Goal: Find specific page/section: Find specific page/section

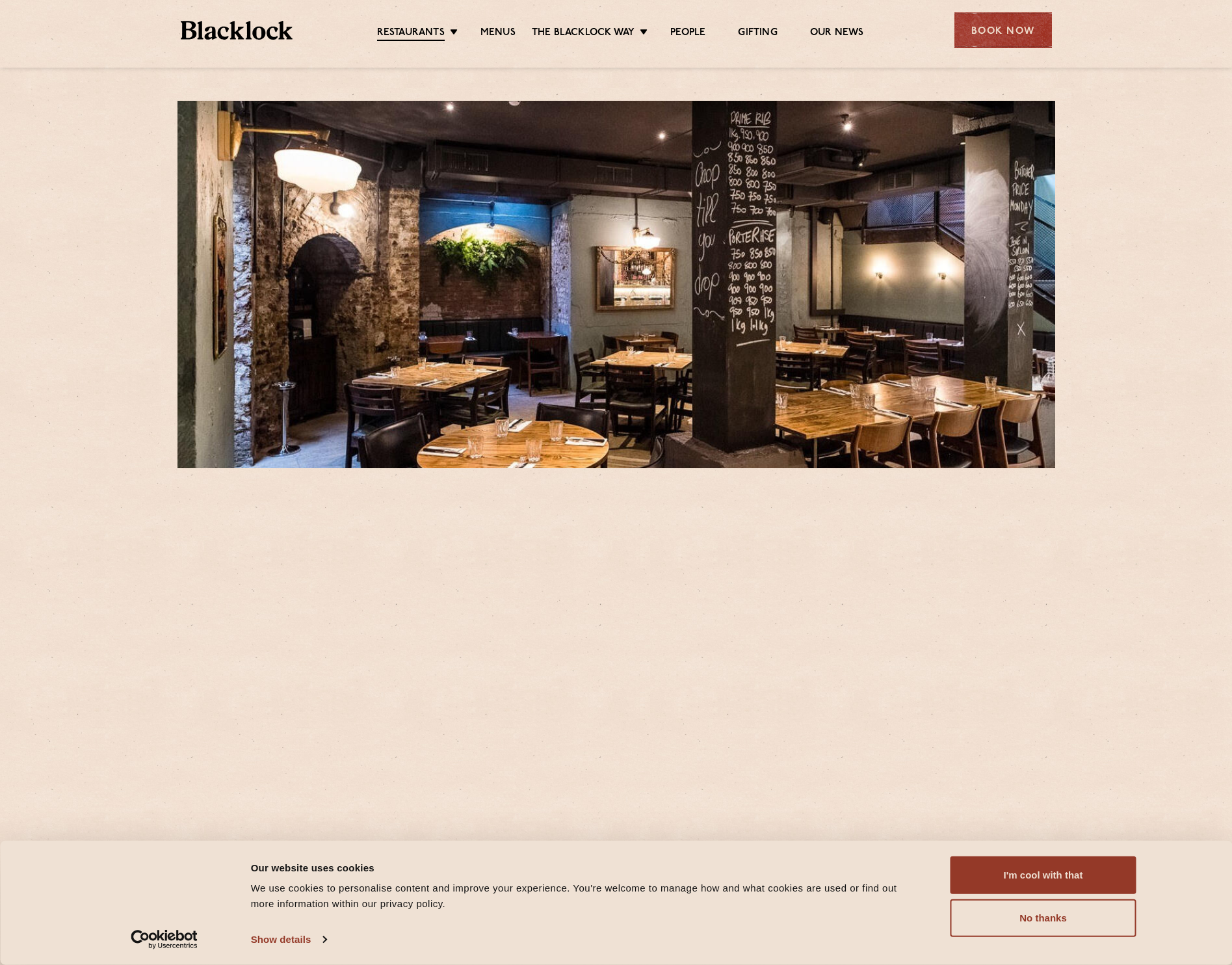
click at [485, 34] on link "Menus" at bounding box center [498, 32] width 35 height 13
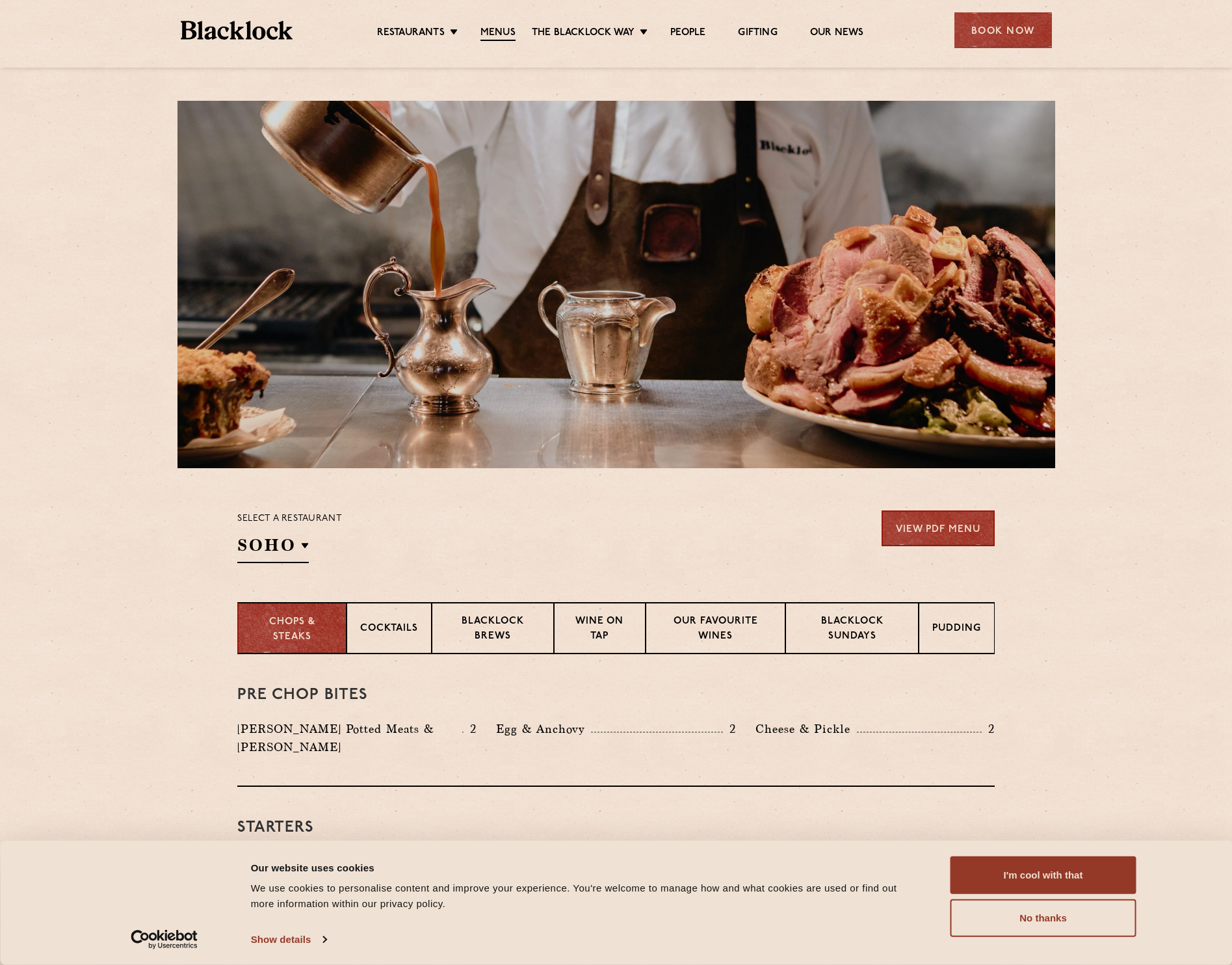
scroll to position [260, 0]
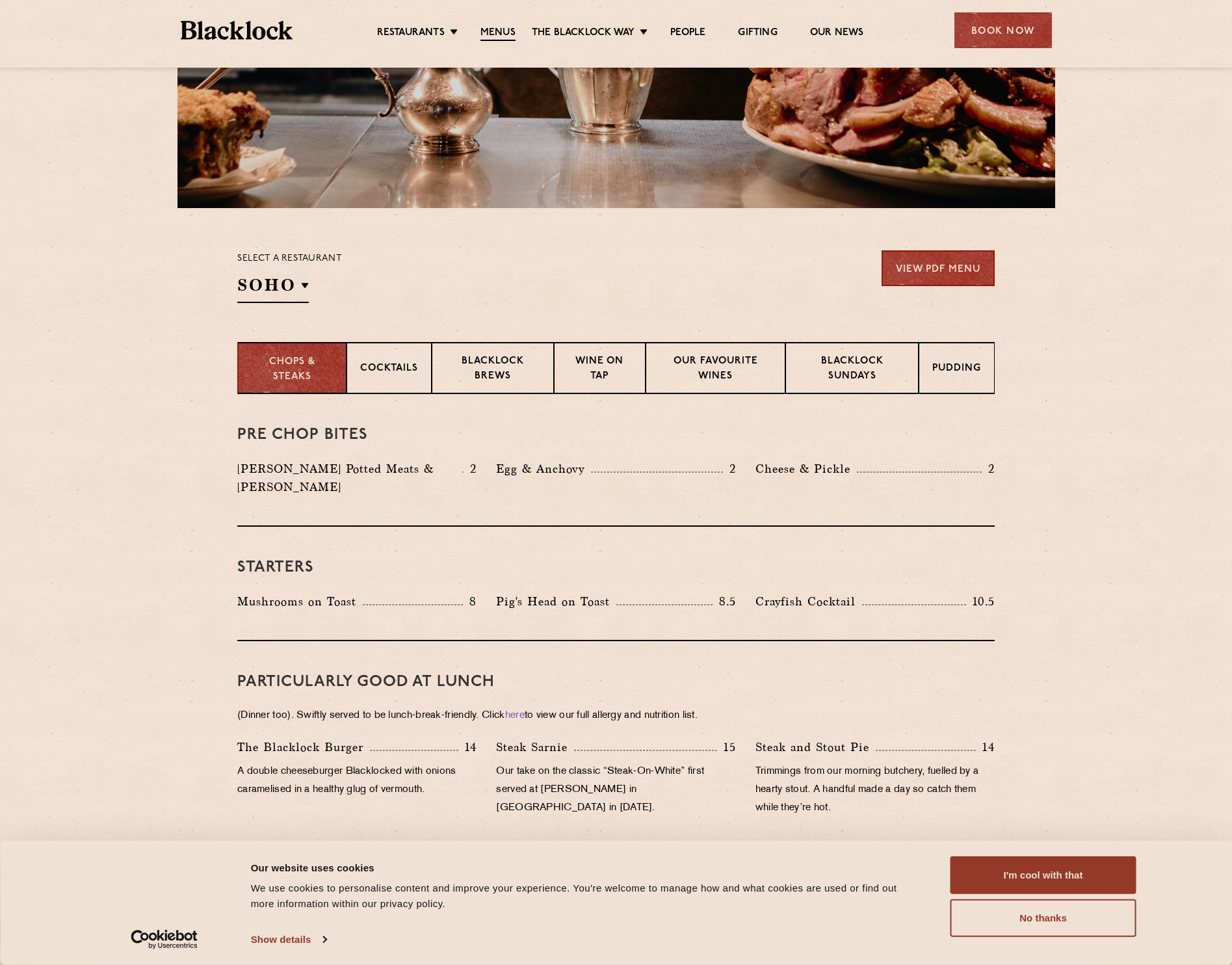
click at [278, 281] on h2 "SOHO" at bounding box center [273, 288] width 72 height 29
click at [0, 0] on p "City" at bounding box center [0, 0] width 0 height 0
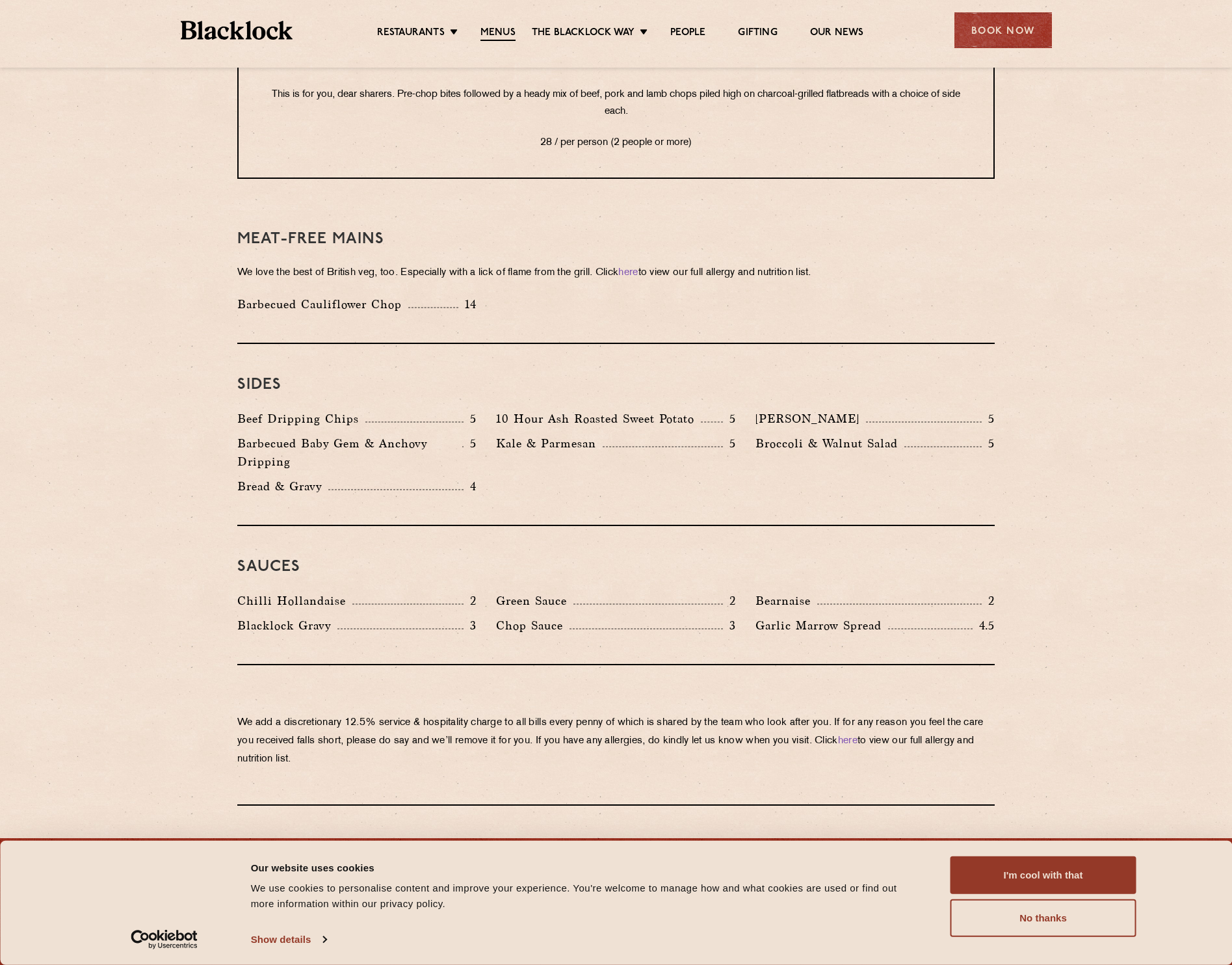
scroll to position [1860, 0]
